Goal: Information Seeking & Learning: Learn about a topic

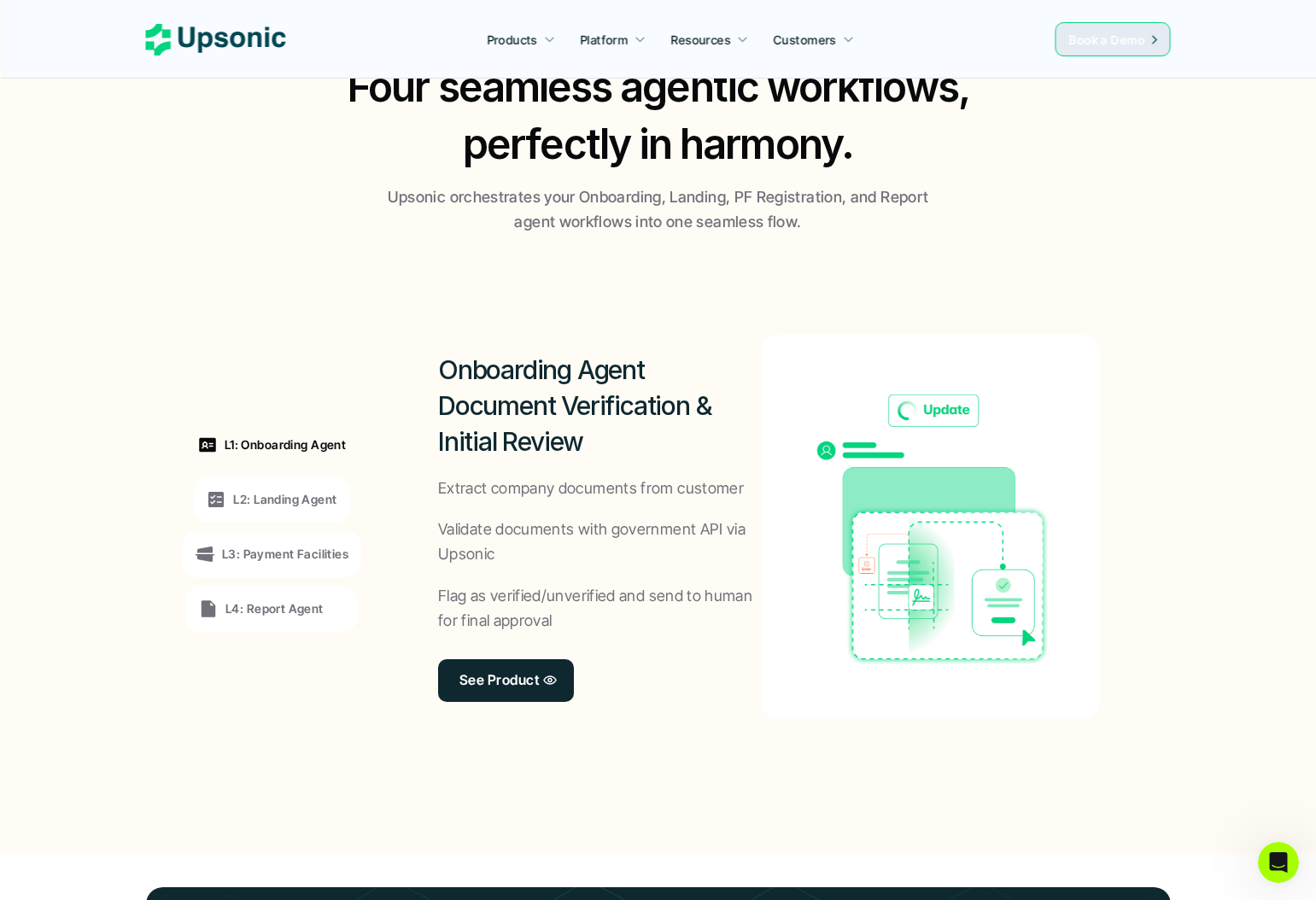
scroll to position [1338, 0]
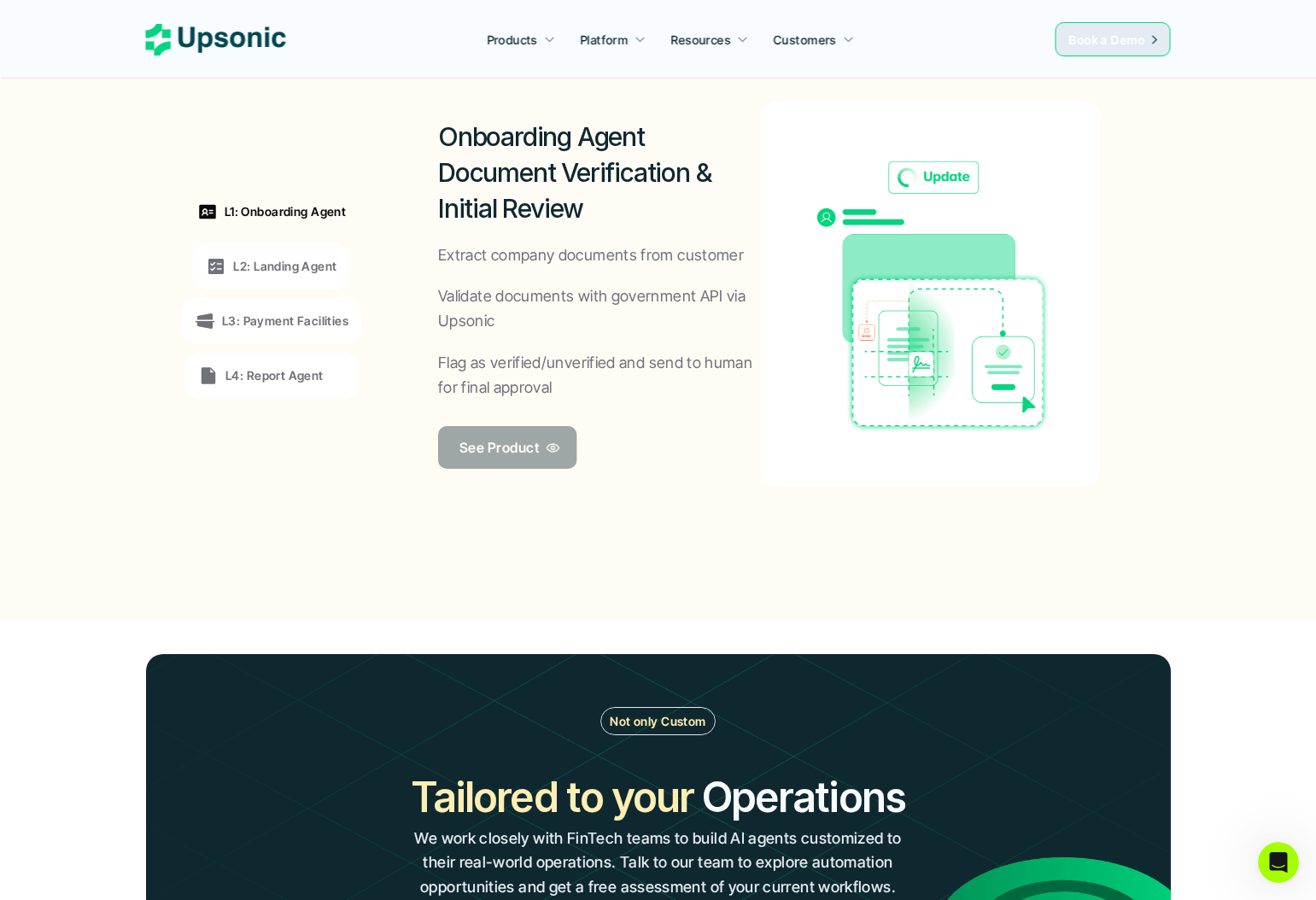
click at [492, 445] on p "See Product" at bounding box center [499, 447] width 79 height 25
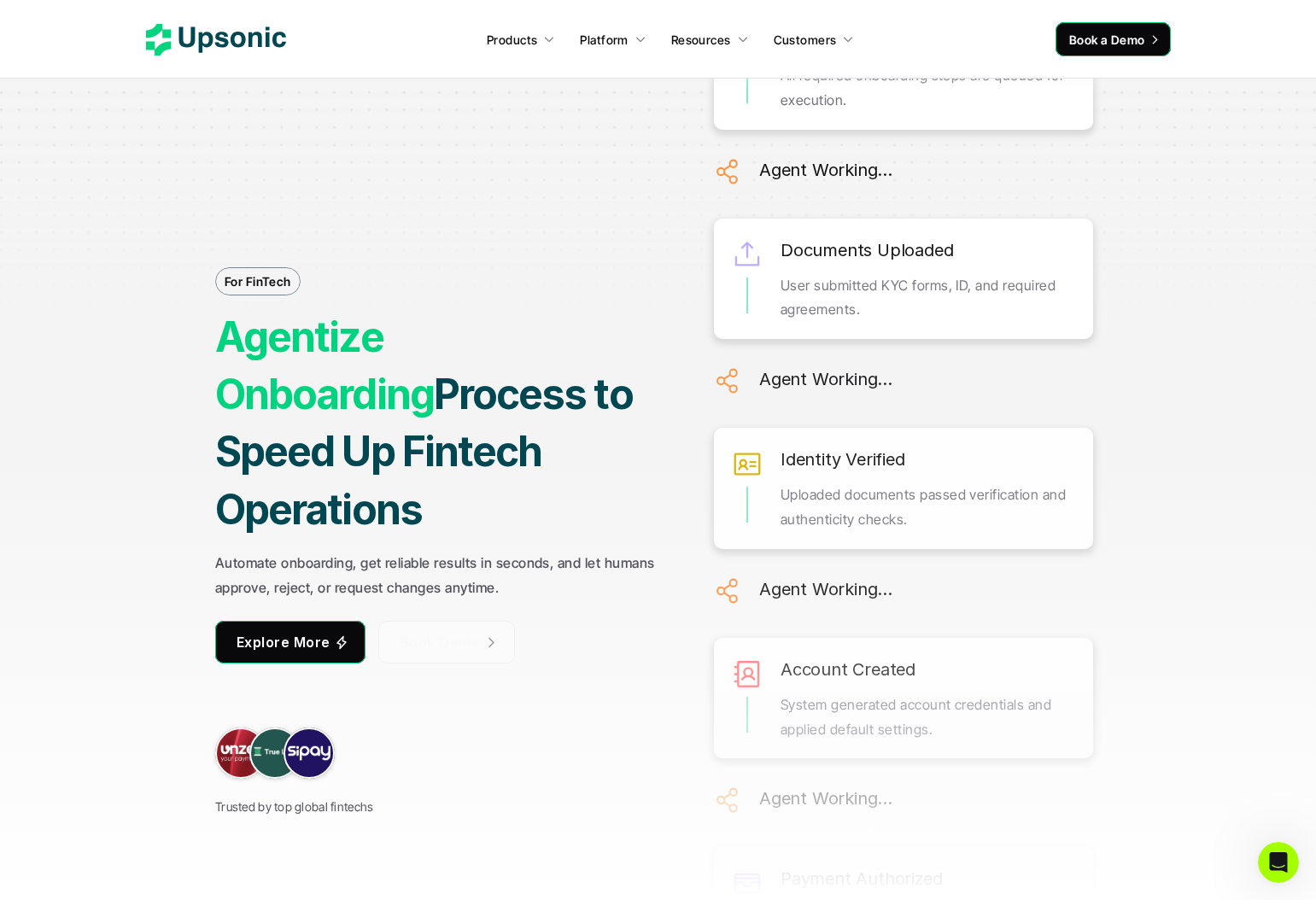
click at [408, 634] on span "Book Demo" at bounding box center [439, 642] width 80 height 17
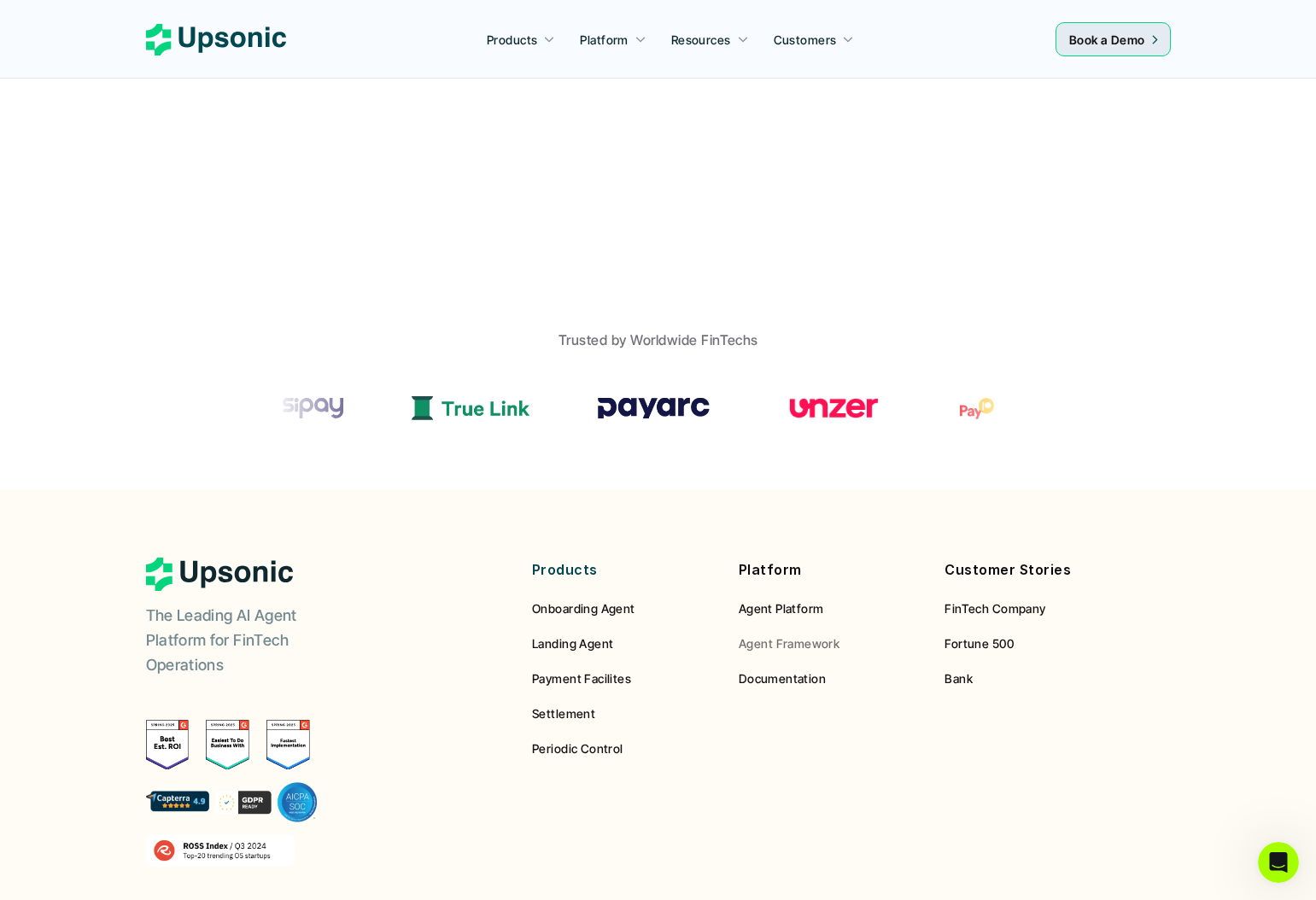
scroll to position [1083, 0]
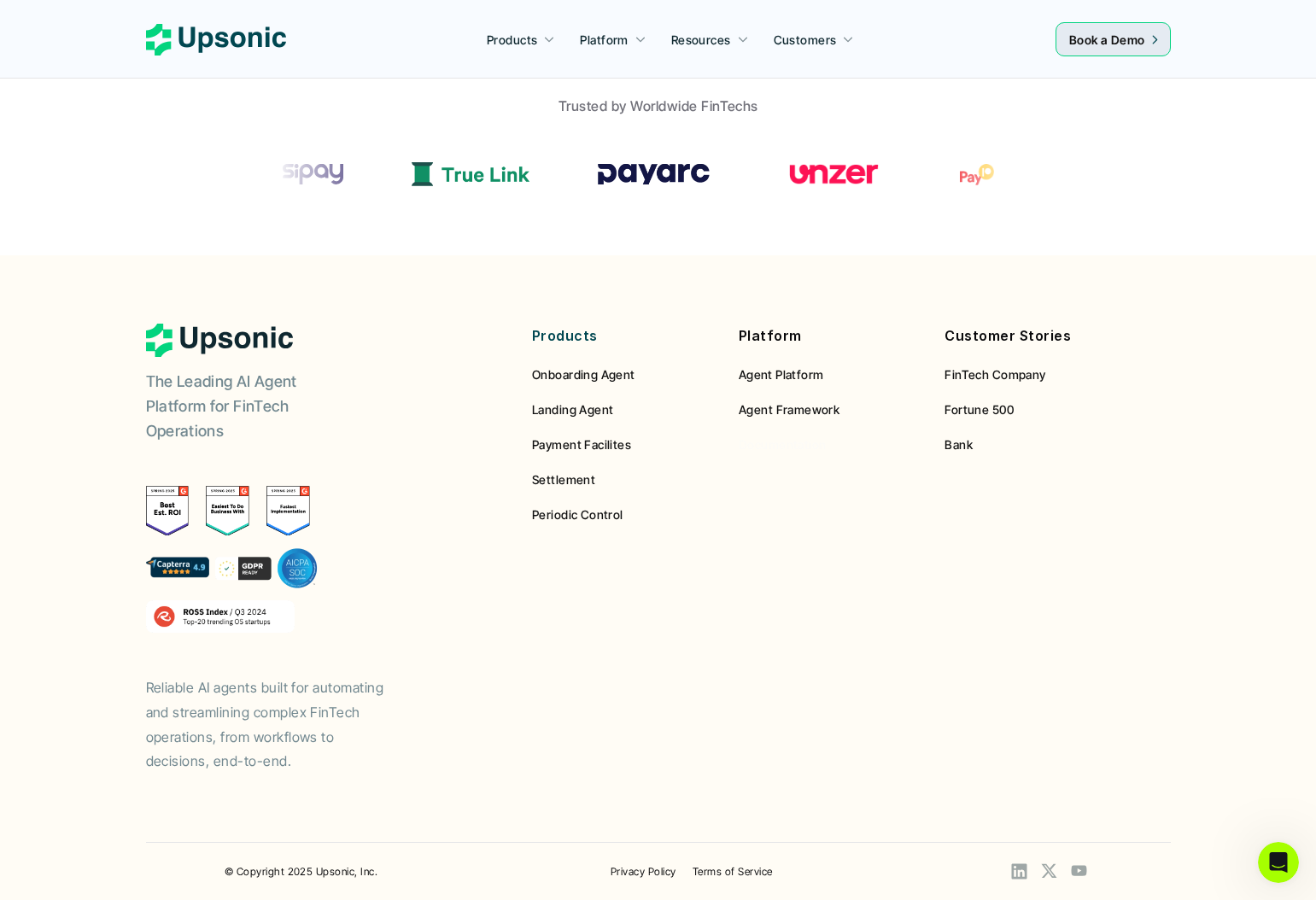
click at [776, 440] on span "Documentation" at bounding box center [782, 443] width 88 height 14
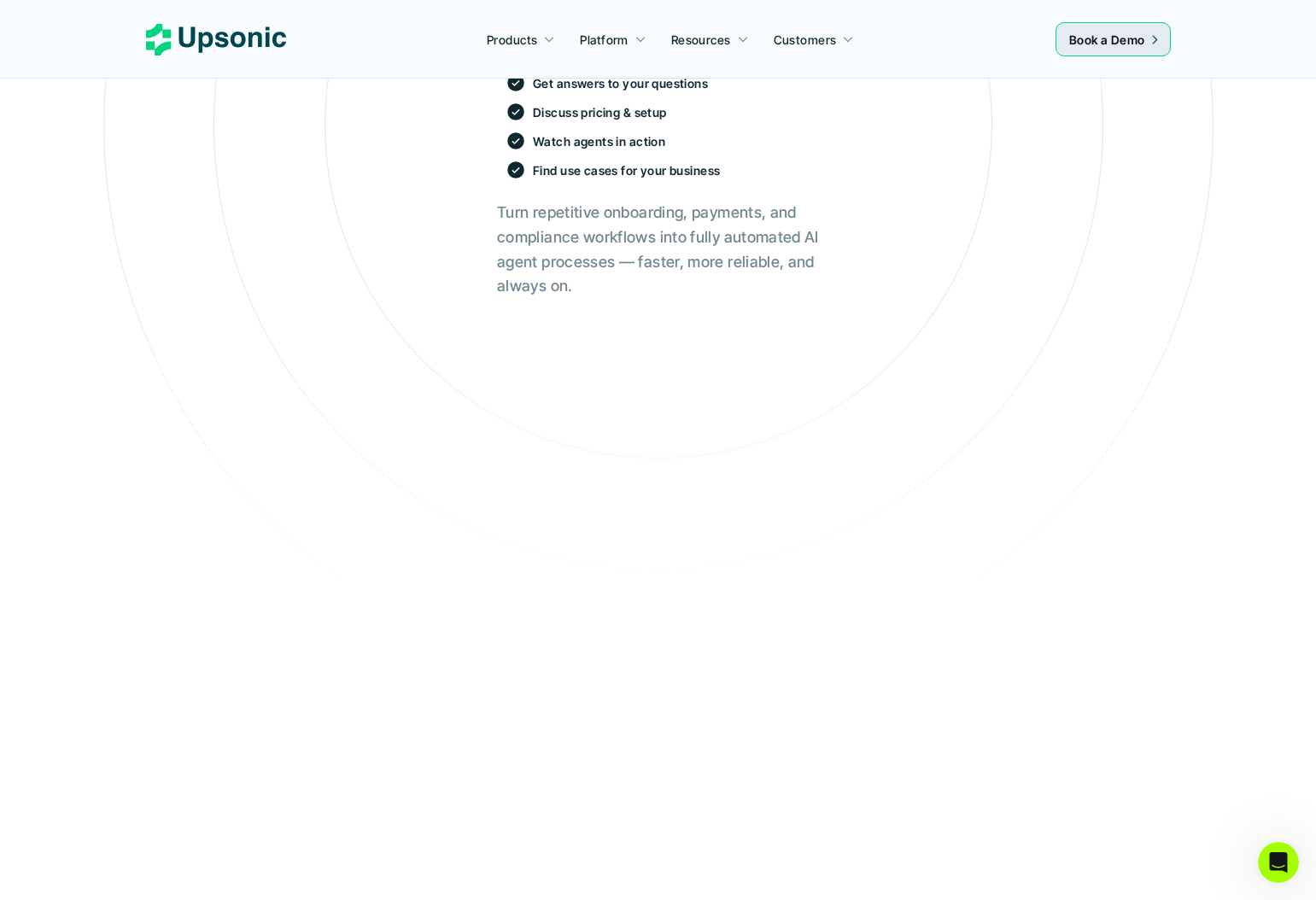
scroll to position [567, 0]
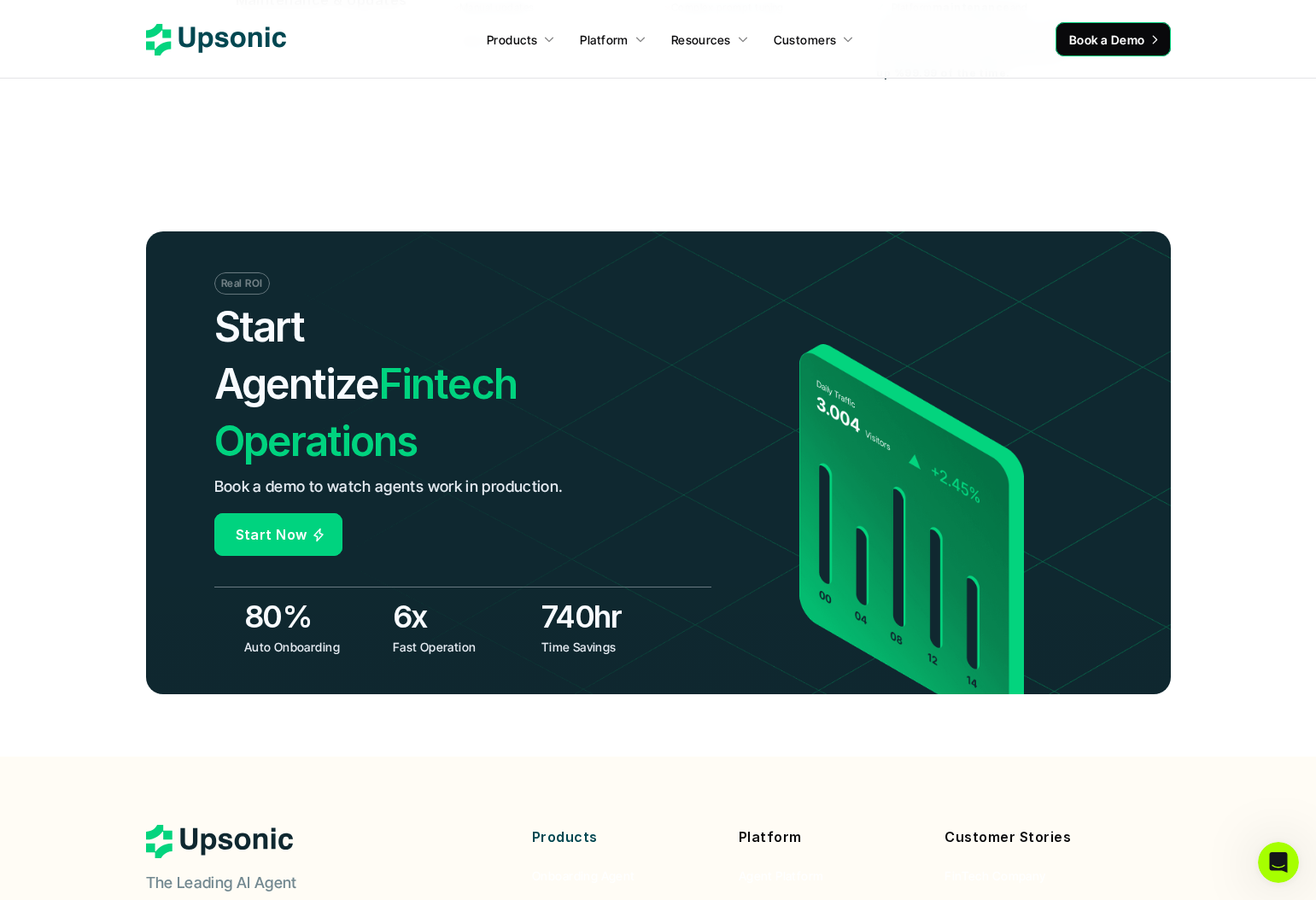
scroll to position [6687, 0]
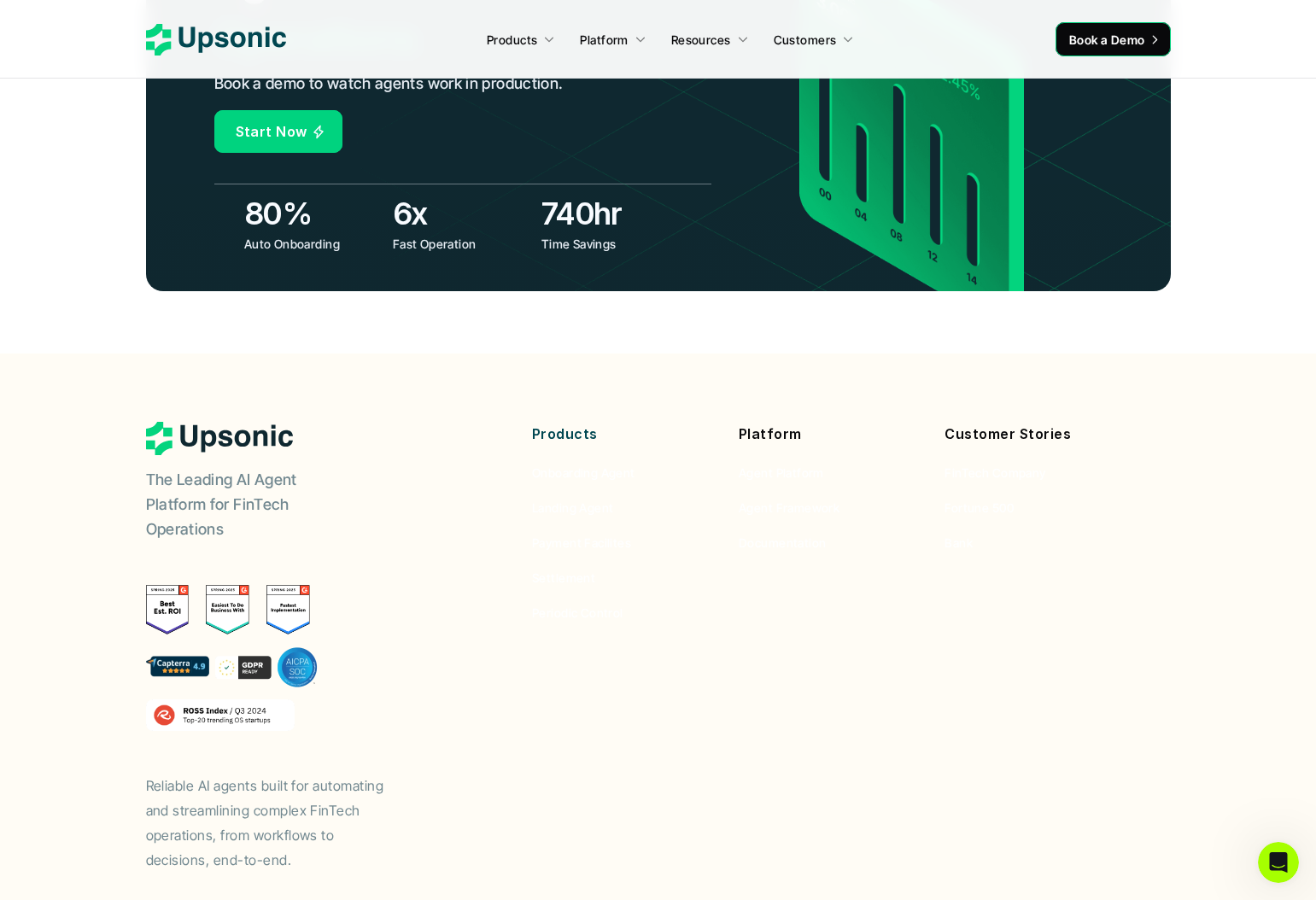
click at [560, 421] on p "Products" at bounding box center [622, 434] width 181 height 25
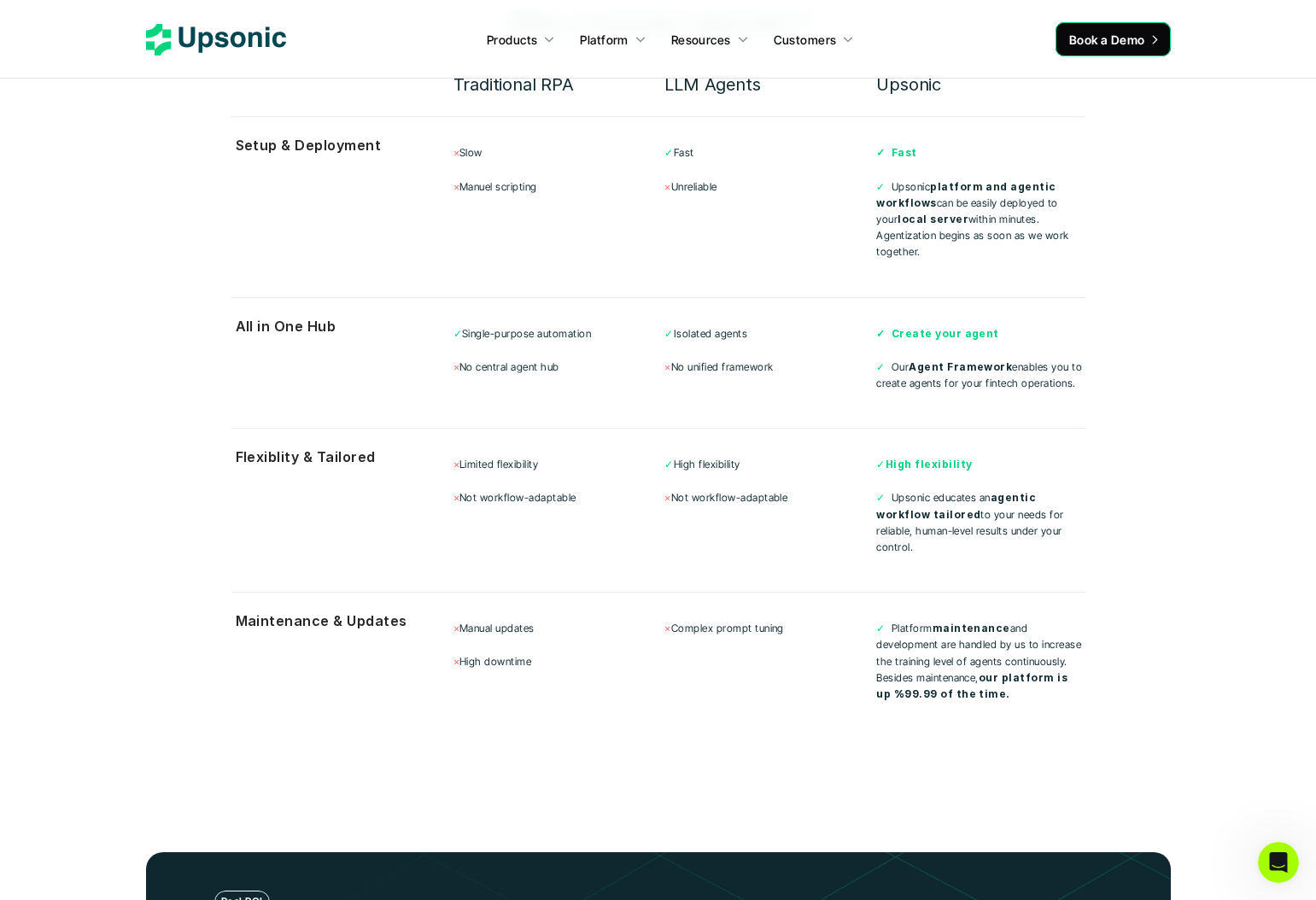
scroll to position [4745, 0]
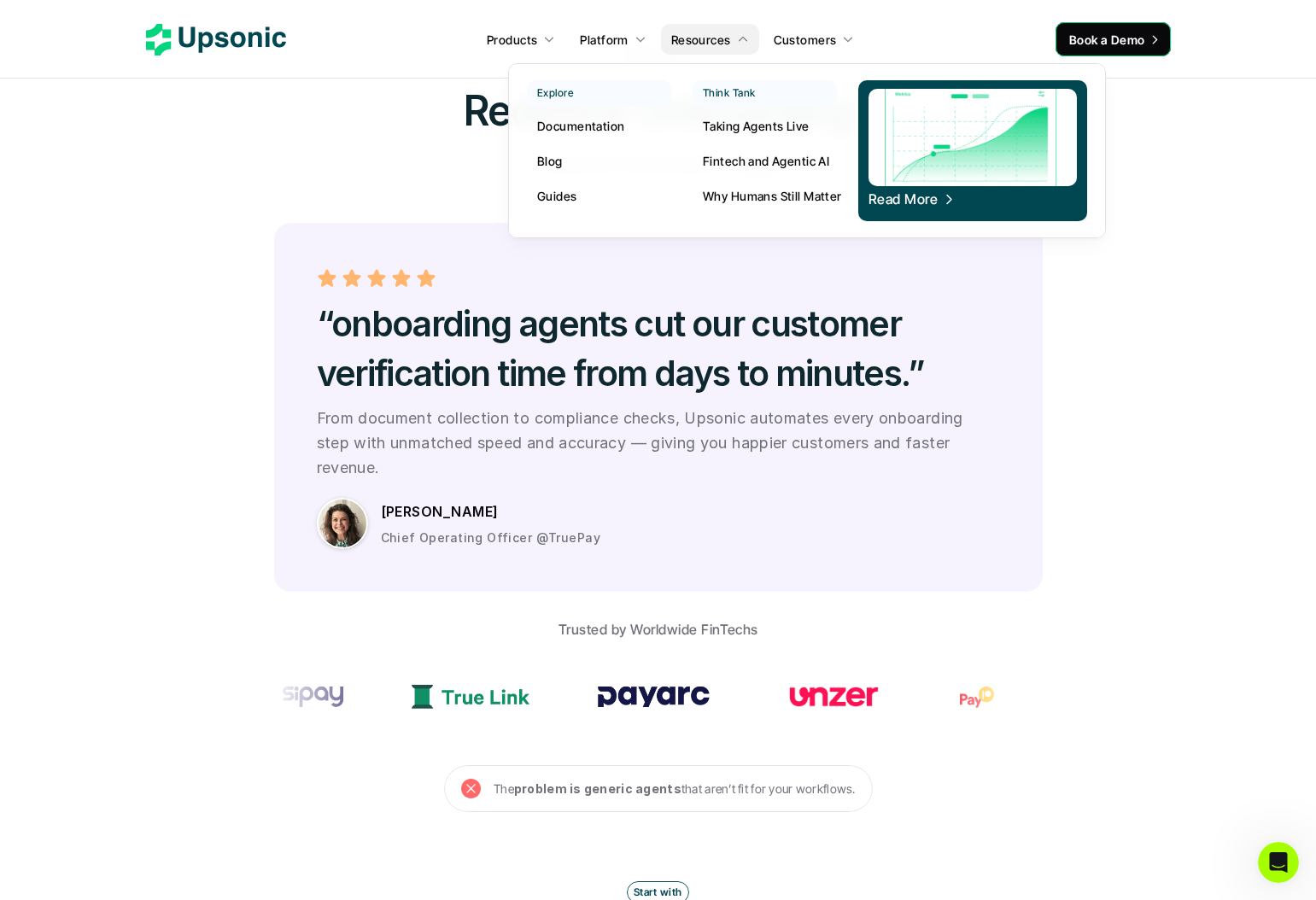
click at [579, 127] on p "Documentation" at bounding box center [580, 126] width 88 height 18
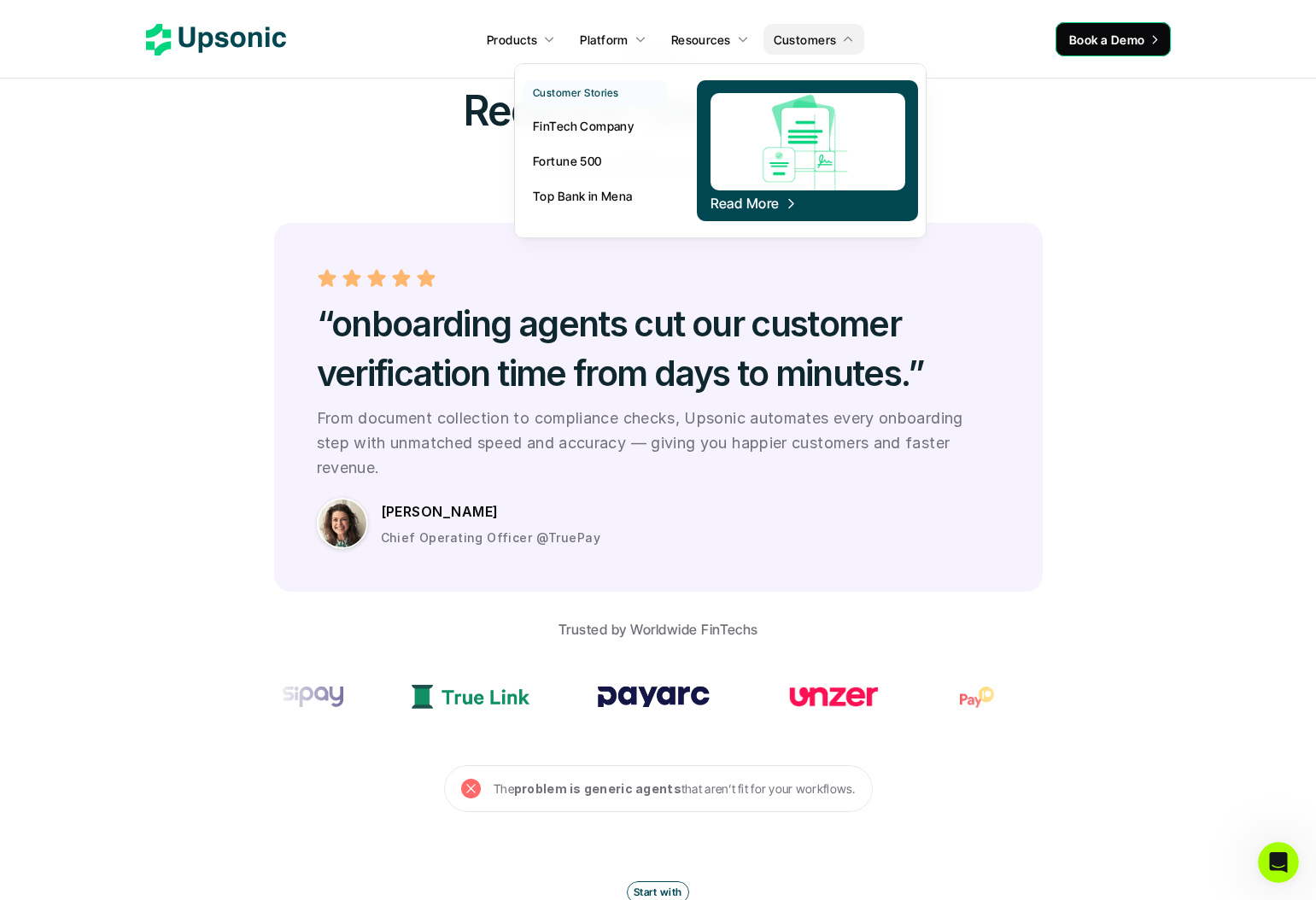
click at [594, 128] on p "FinTech Company" at bounding box center [583, 126] width 101 height 18
